Goal: Transaction & Acquisition: Purchase product/service

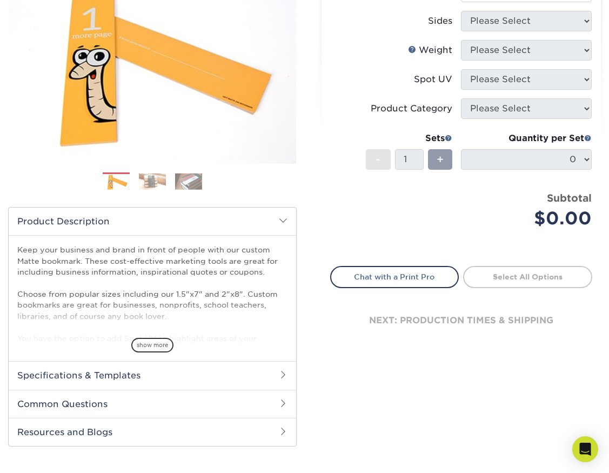
scroll to position [189, 0]
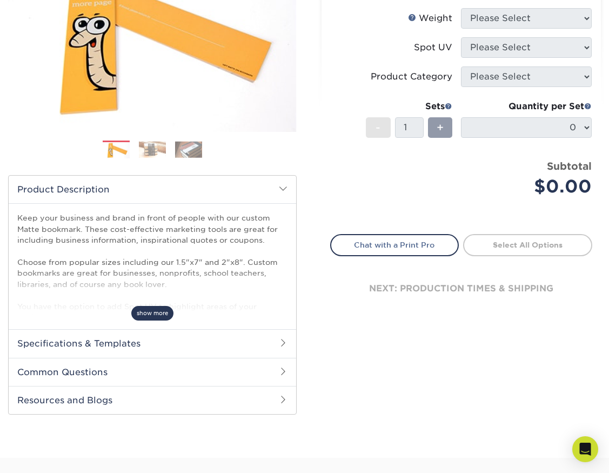
click at [160, 315] on span "show more" at bounding box center [152, 313] width 42 height 15
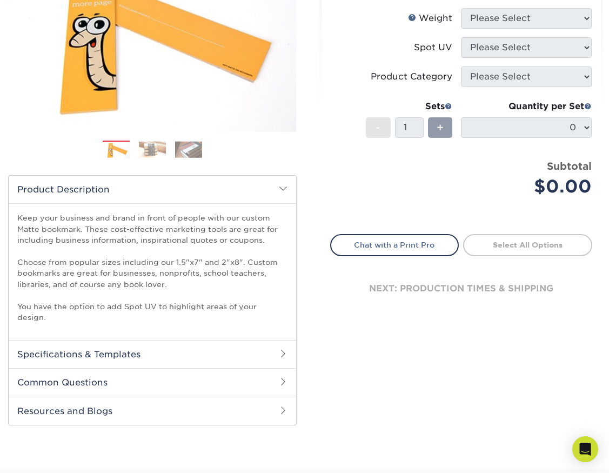
click at [150, 340] on h2 "Specifications & Templates" at bounding box center [152, 354] width 287 height 28
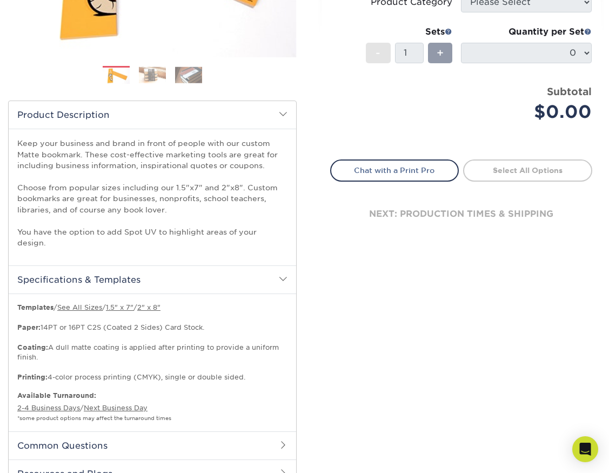
scroll to position [0, 0]
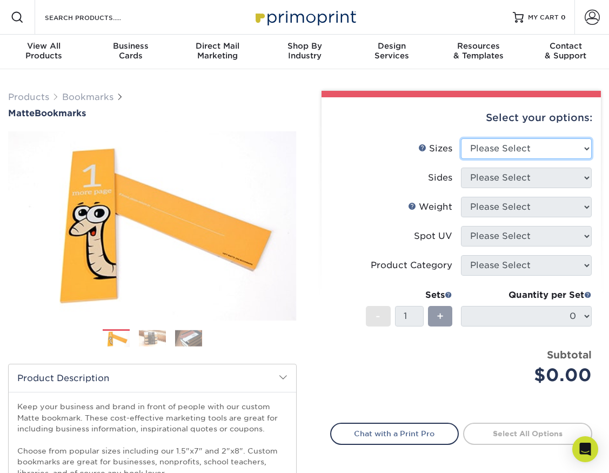
select select "1.50x7.00"
click option "1.5" x 7"" at bounding box center [0, 0] width 0 height 0
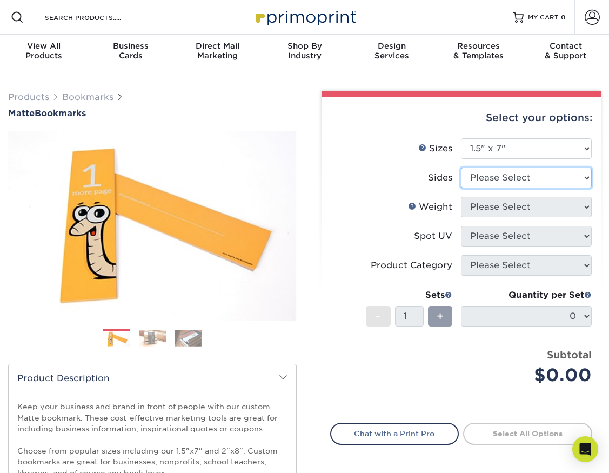
select select "13abbda7-1d64-4f25-8bb2-c179b224825d"
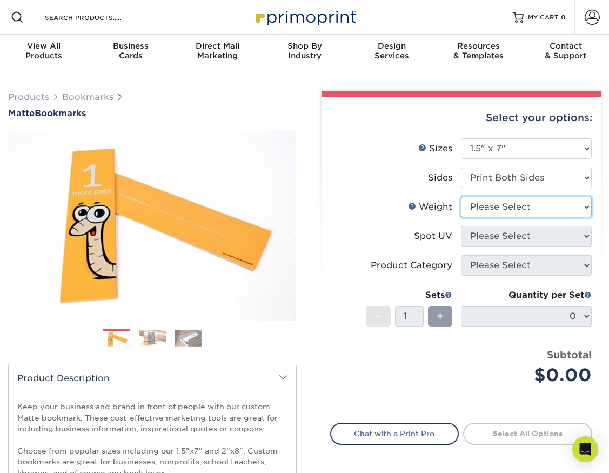
select select "16PT"
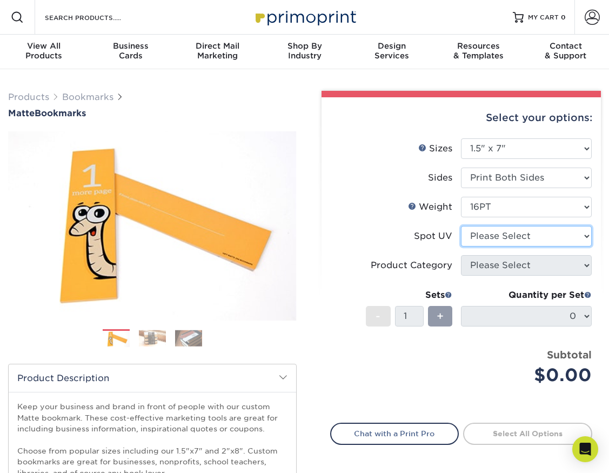
select select "3"
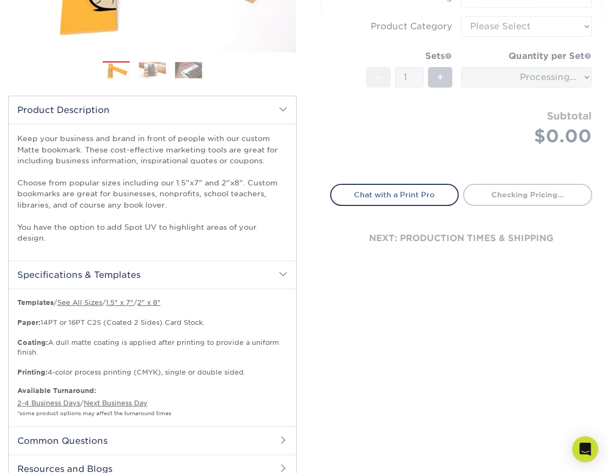
scroll to position [367, 0]
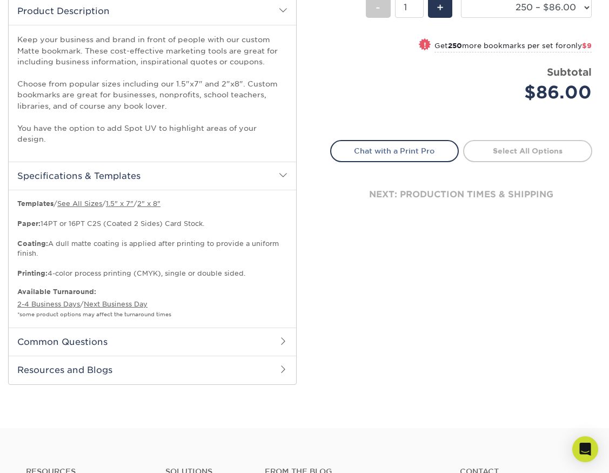
click at [260, 329] on h2 "Common Questions" at bounding box center [152, 341] width 287 height 28
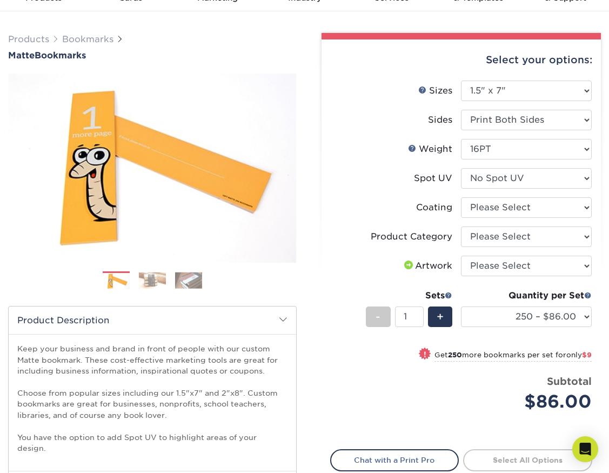
scroll to position [51, 0]
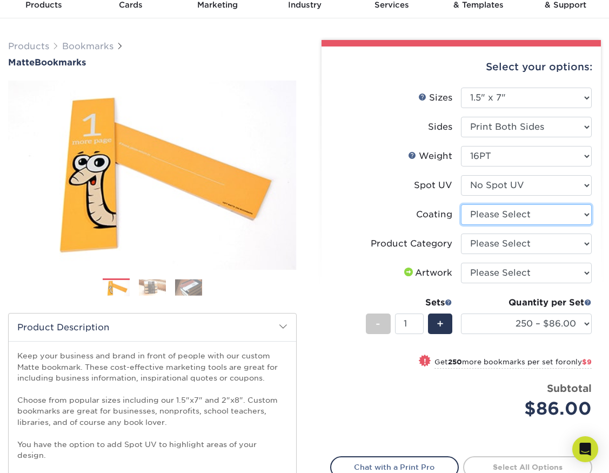
select select "121bb7b5-3b4d-429f-bd8d-bbf80e953313"
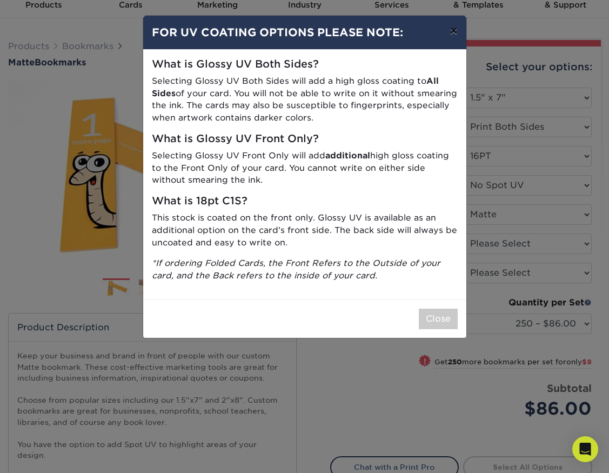
click at [453, 32] on button "×" at bounding box center [453, 31] width 25 height 30
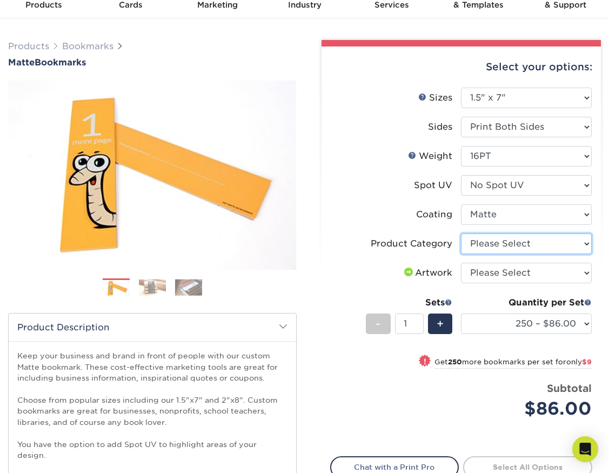
select select "9b7272e0-d6c8-4c3c-8e97-d3a1bcdab858"
click option "Postcards" at bounding box center [0, 0] width 0 height 0
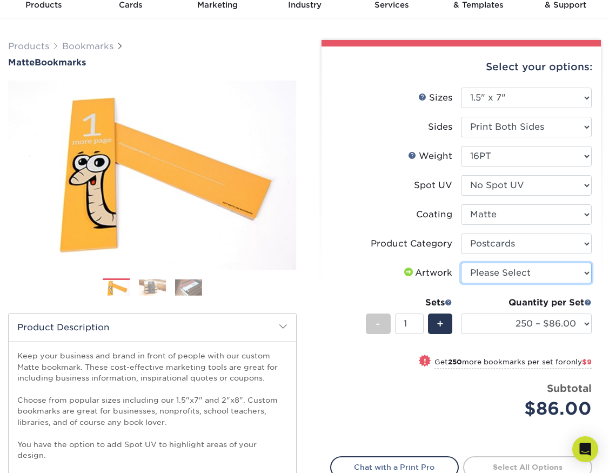
select select "upload"
click option "I will upload files" at bounding box center [0, 0] width 0 height 0
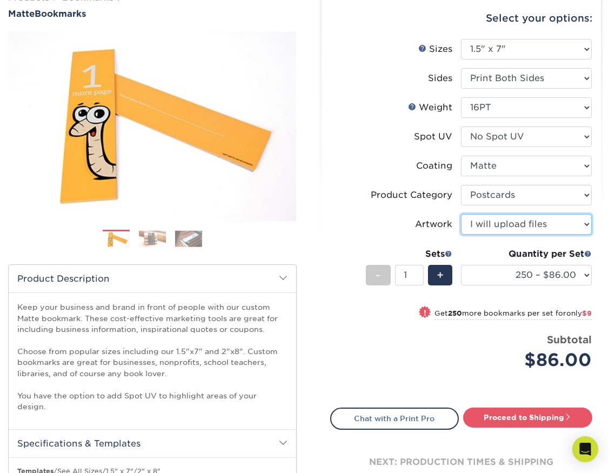
scroll to position [101, 0]
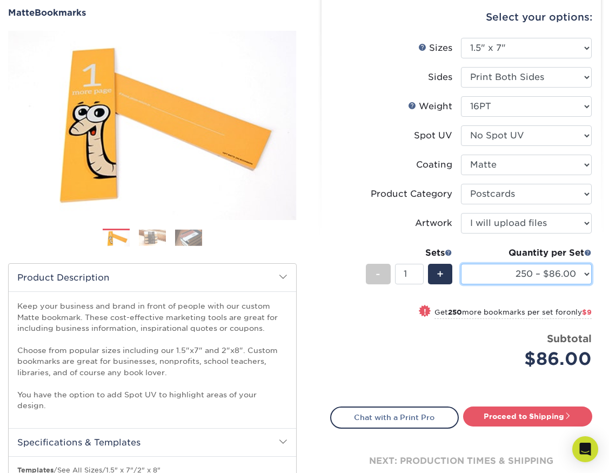
click at [461, 264] on select "250 – $86.00 500 – $95.00 1000 – $110.00 2500 – $175.00 5000 – $269.00 10000 – …" at bounding box center [526, 274] width 131 height 21
select select "500 – $95.00"
click option "500 – $95.00" at bounding box center [0, 0] width 0 height 0
click at [195, 240] on img at bounding box center [188, 237] width 27 height 17
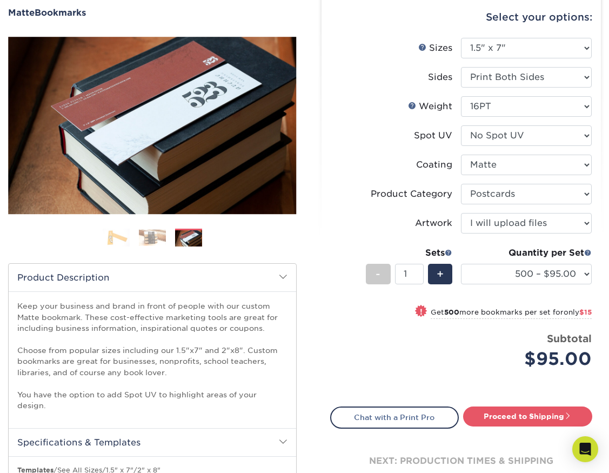
click at [156, 235] on img at bounding box center [152, 237] width 27 height 17
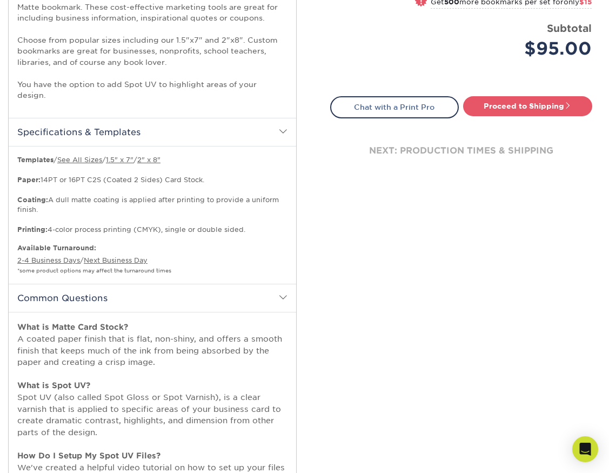
scroll to position [377, 0]
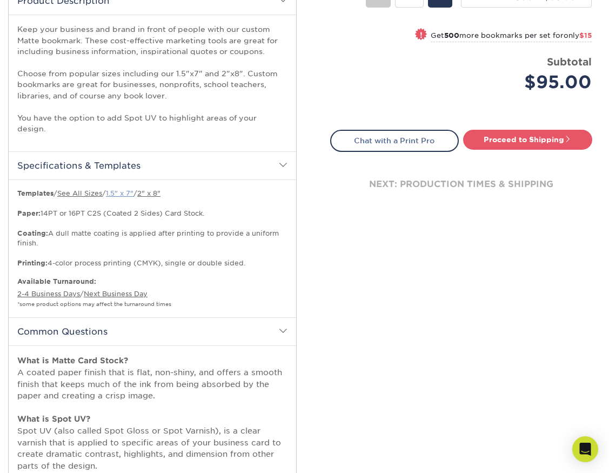
click at [132, 189] on link "1.5" x 7"" at bounding box center [120, 193] width 28 height 8
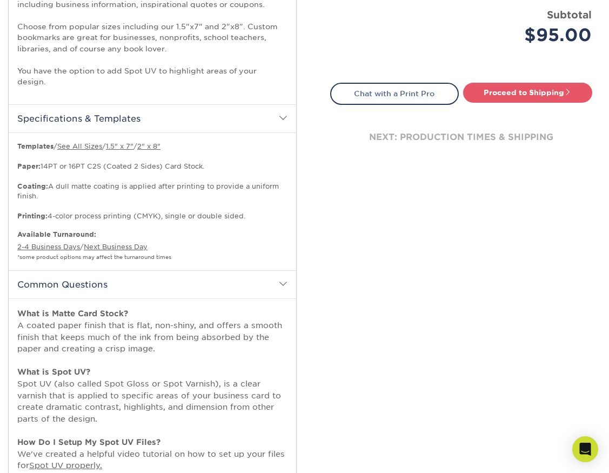
scroll to position [573, 0]
